Goal: Communication & Community: Answer question/provide support

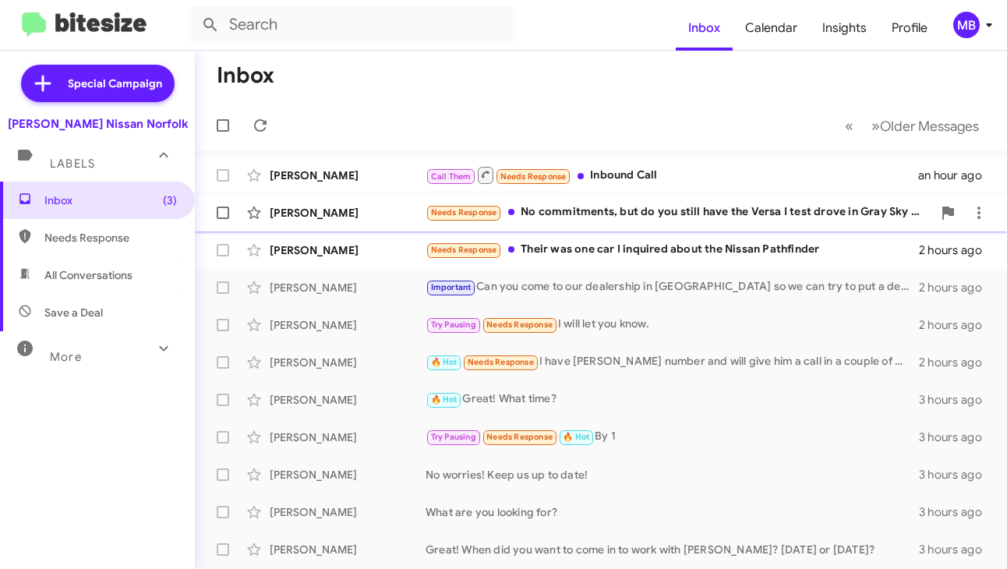
click at [446, 217] on span "Needs Response" at bounding box center [464, 212] width 66 height 10
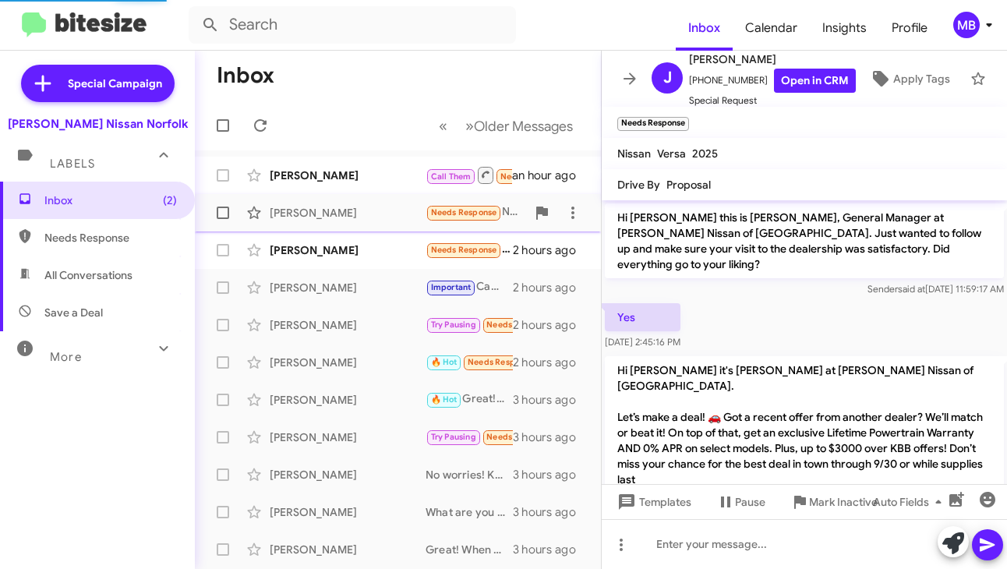
scroll to position [411, 0]
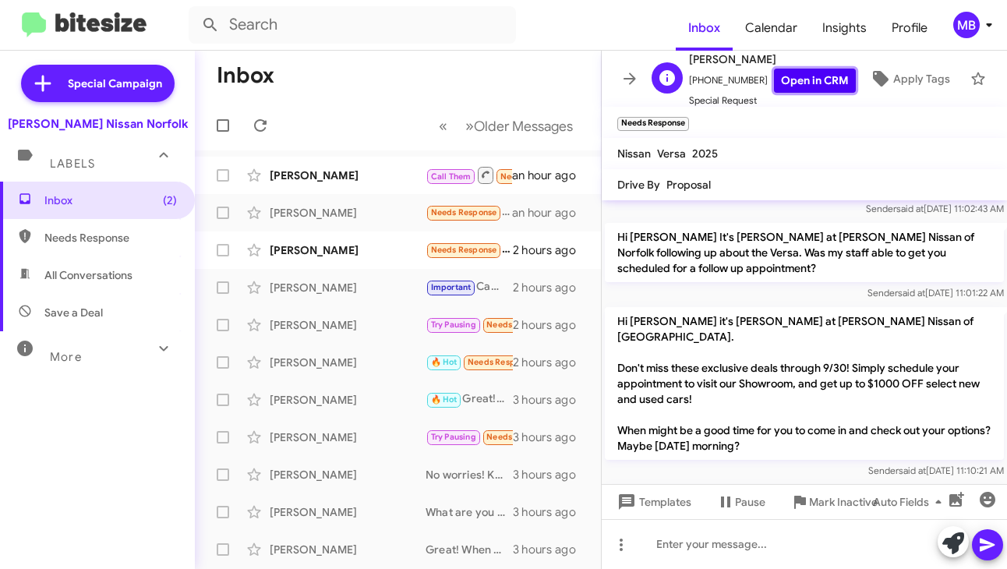
click at [783, 69] on link "Open in CRM" at bounding box center [815, 81] width 82 height 24
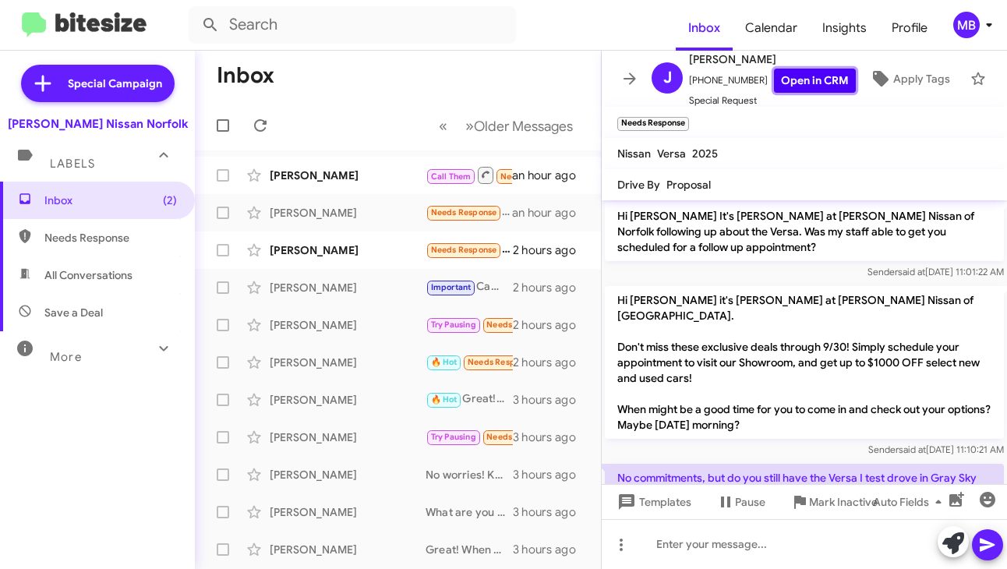
scroll to position [442, 0]
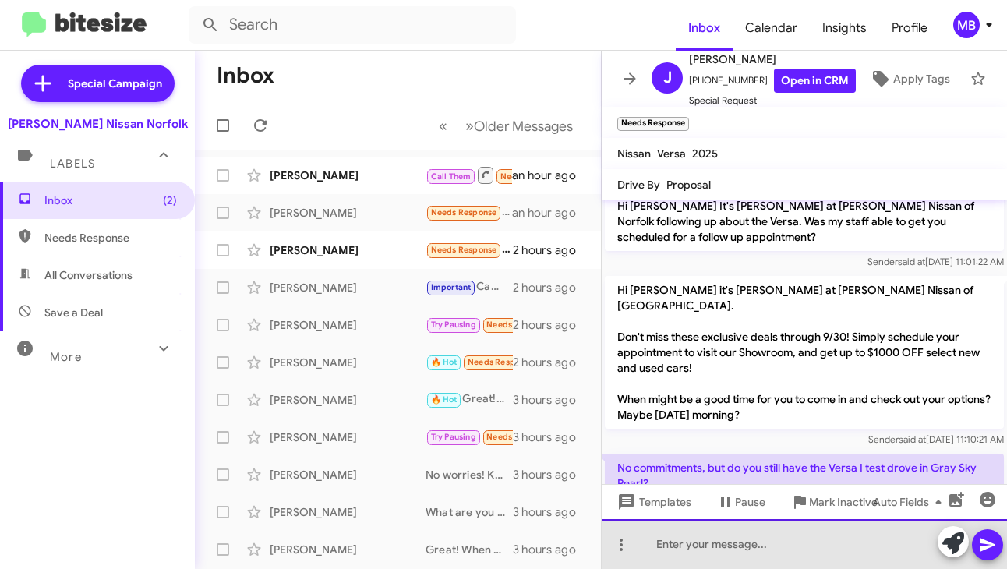
click at [767, 539] on div at bounding box center [804, 544] width 405 height 50
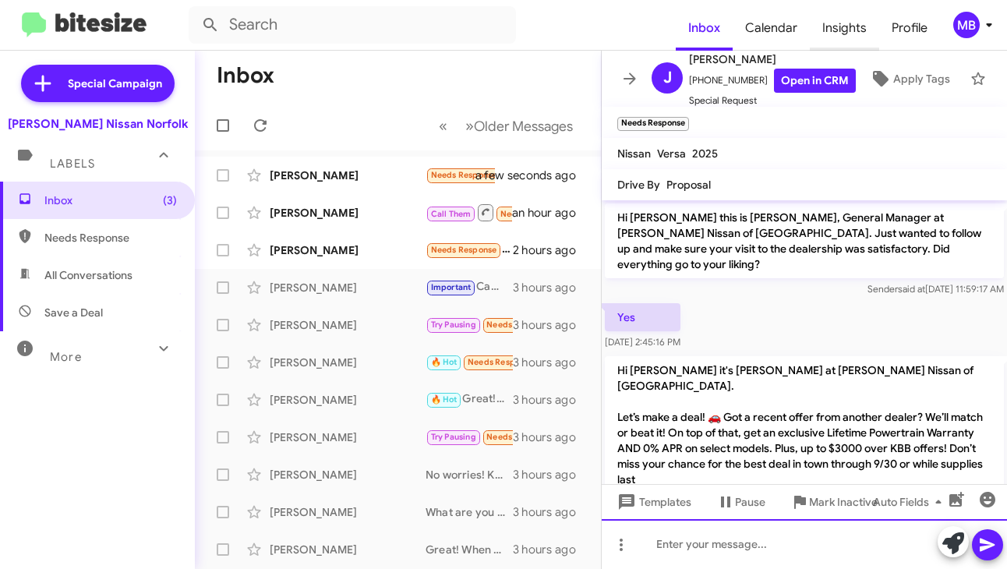
scroll to position [571, 0]
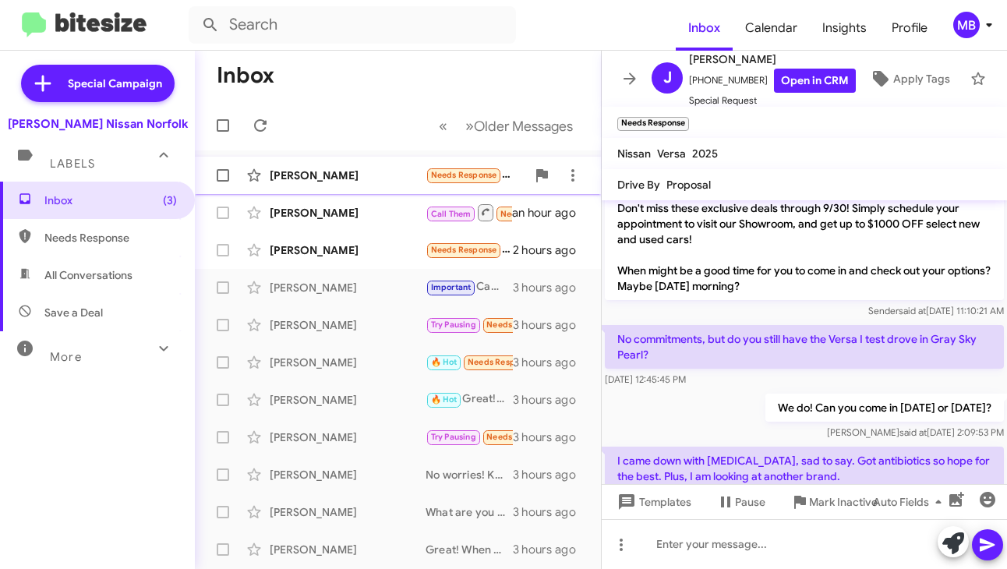
click at [387, 172] on div "[PERSON_NAME]" at bounding box center [348, 176] width 156 height 16
click at [288, 205] on div "[PERSON_NAME]" at bounding box center [348, 213] width 156 height 16
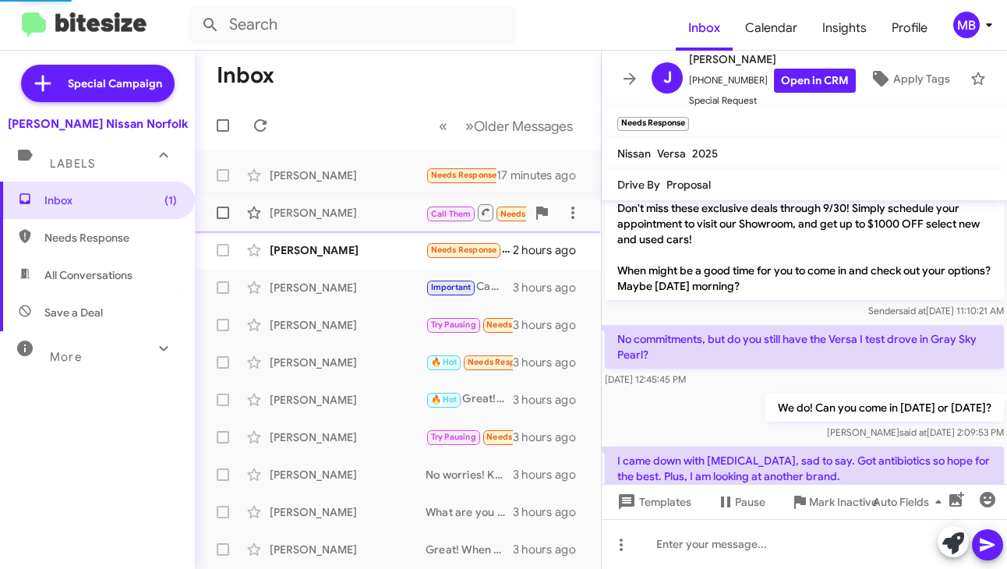
scroll to position [444, 0]
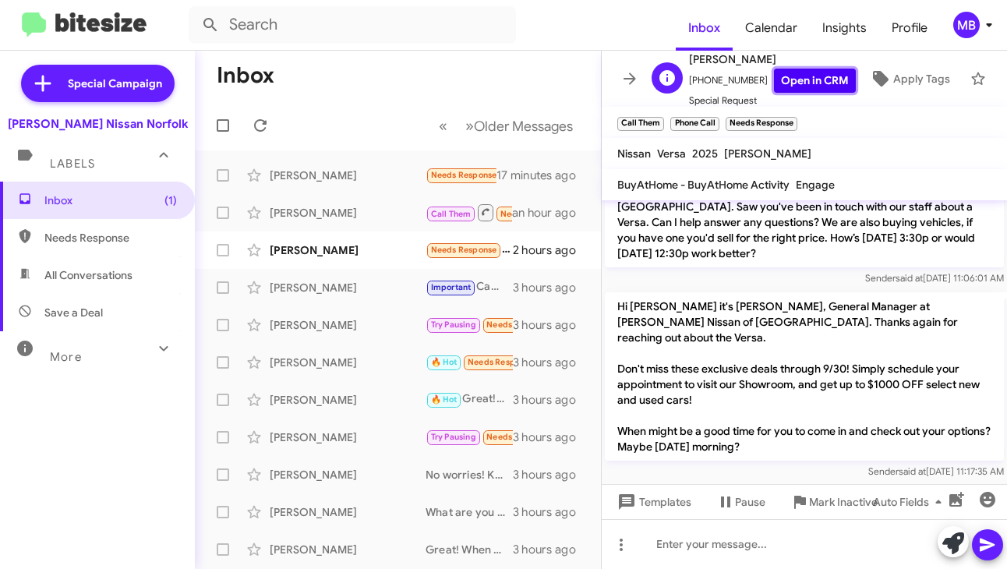
click at [776, 75] on link "Open in CRM" at bounding box center [815, 81] width 82 height 24
